Goal: Contribute content: Contribute content

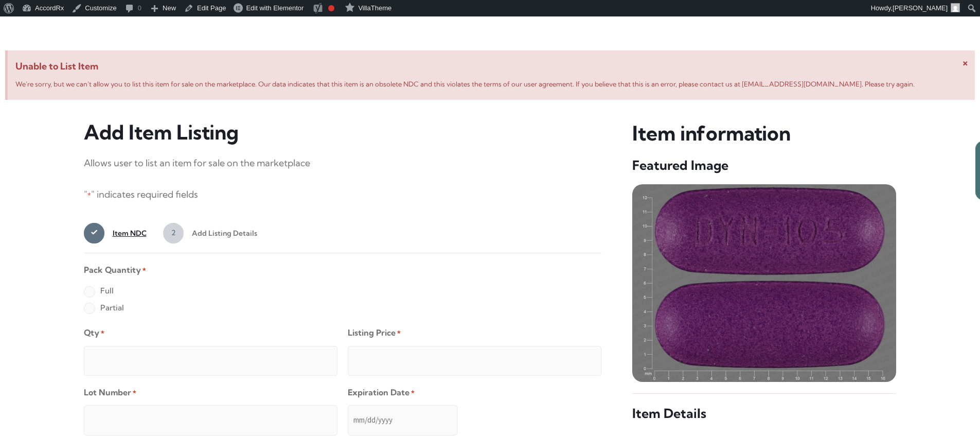
scroll to position [395, 0]
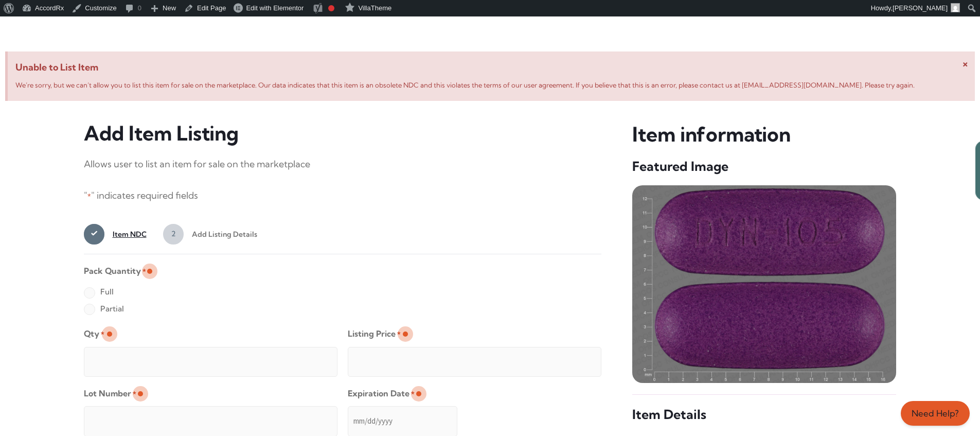
click at [89, 293] on label "Full" at bounding box center [99, 291] width 30 height 16
click at [0, 0] on input "Full" at bounding box center [0, 0] width 0 height 0
click at [122, 350] on input "Qty *" at bounding box center [211, 362] width 254 height 30
type input "2"
click at [573, 359] on input "Listing Price *" at bounding box center [475, 362] width 254 height 30
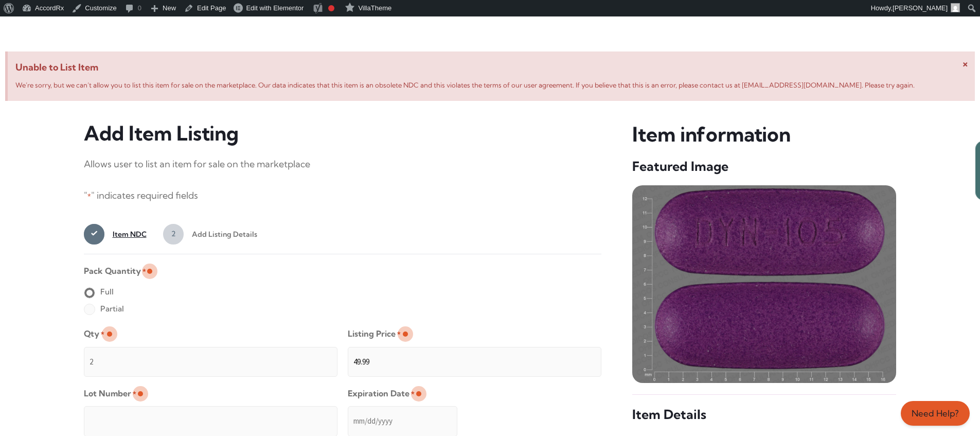
type input "49.99"
click at [277, 414] on input "Lot Number *" at bounding box center [211, 421] width 254 height 30
type input "TEST23456"
click at [348, 411] on input "Expiration Date *" at bounding box center [403, 421] width 110 height 30
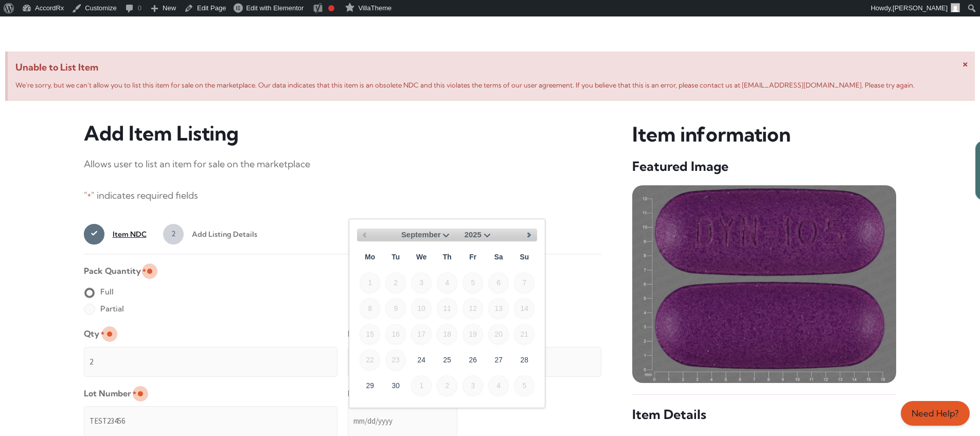
click at [442, 234] on select "September October November December" at bounding box center [426, 234] width 51 height 13
click at [400, 381] on link "30" at bounding box center [395, 385] width 21 height 21
type input "[DATE]"
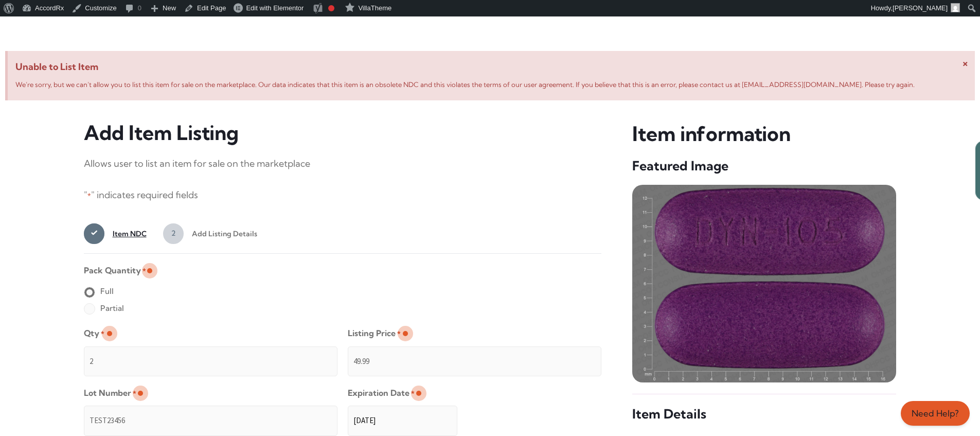
scroll to position [822, 0]
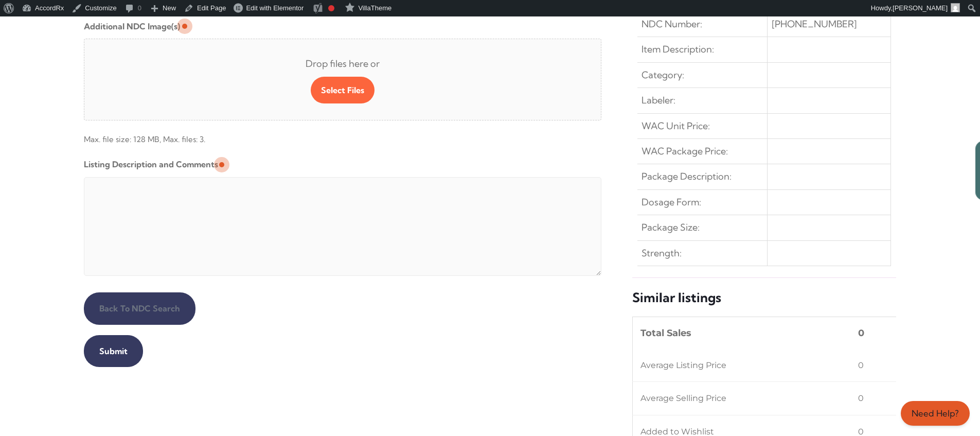
click at [333, 180] on textarea "Listing Description and Comments" at bounding box center [343, 226] width 518 height 99
type textarea "Automated Testing - list comment from [MEDICAL_DATA][DOMAIN_NAME]"
click at [112, 351] on input "Submit" at bounding box center [113, 351] width 59 height 32
